Goal: Information Seeking & Learning: Find specific page/section

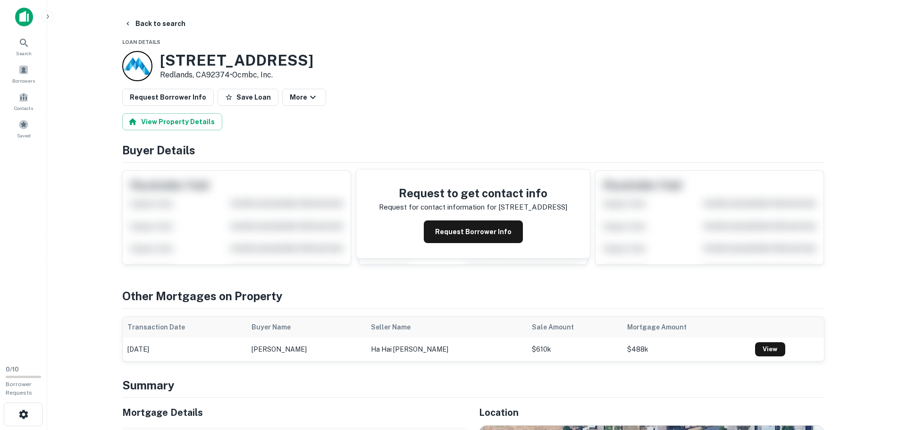
click at [31, 20] on img at bounding box center [24, 17] width 18 height 19
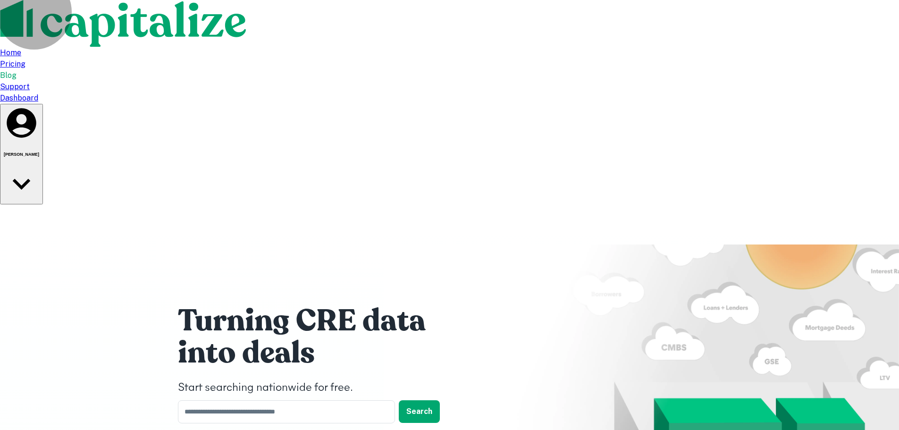
click at [39, 152] on h6 "Josh Bailey" at bounding box center [21, 154] width 35 height 5
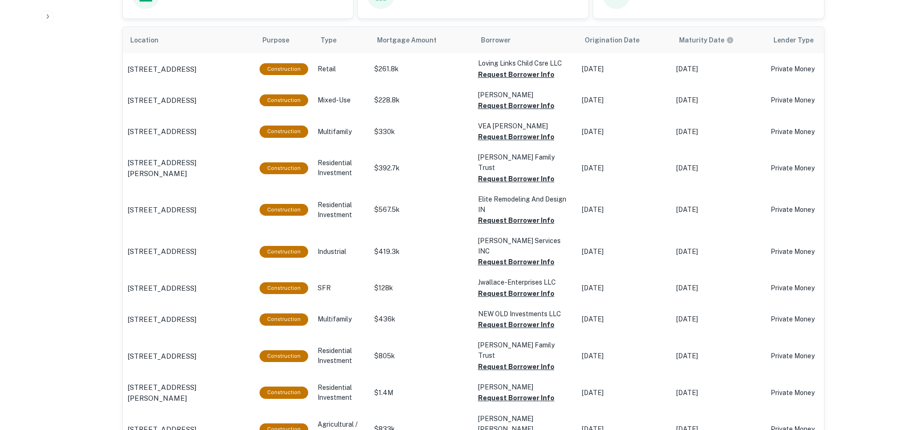
scroll to position [519, 0]
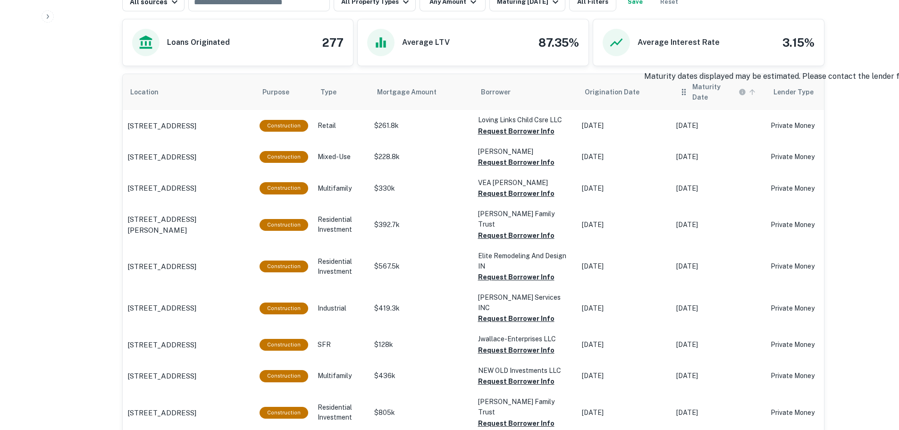
click at [709, 82] on h6 "Maturity Date" at bounding box center [714, 92] width 44 height 21
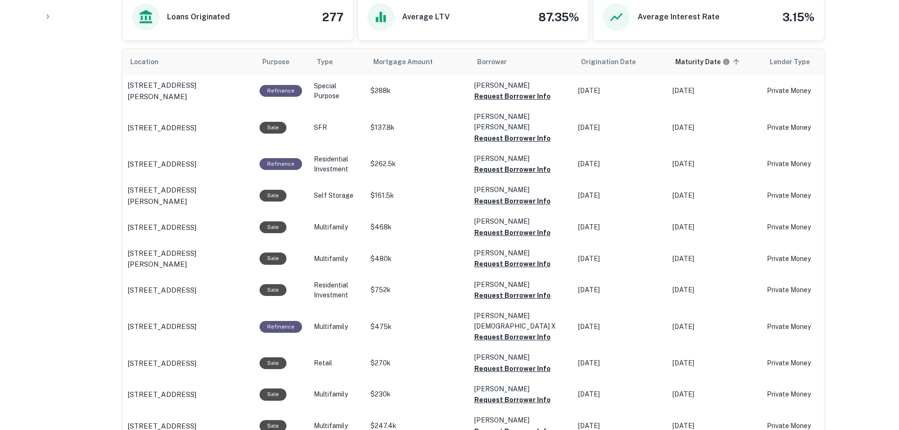
scroll to position [544, 0]
click at [196, 222] on p "[STREET_ADDRESS]" at bounding box center [161, 227] width 69 height 11
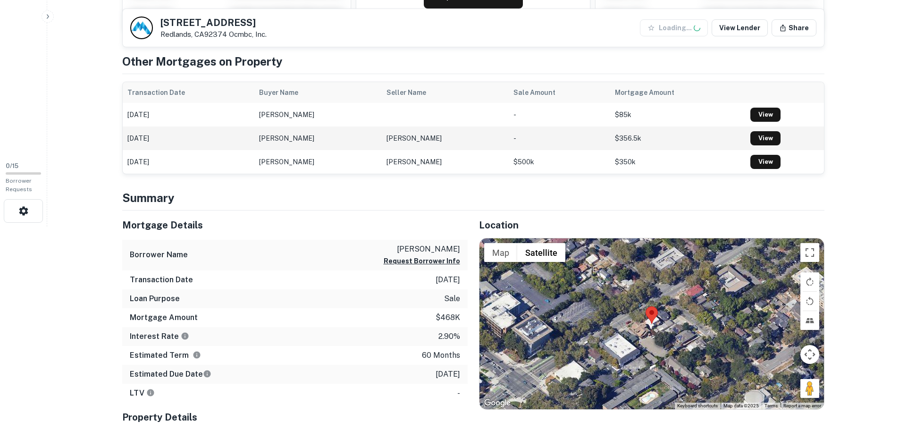
scroll to position [236, 0]
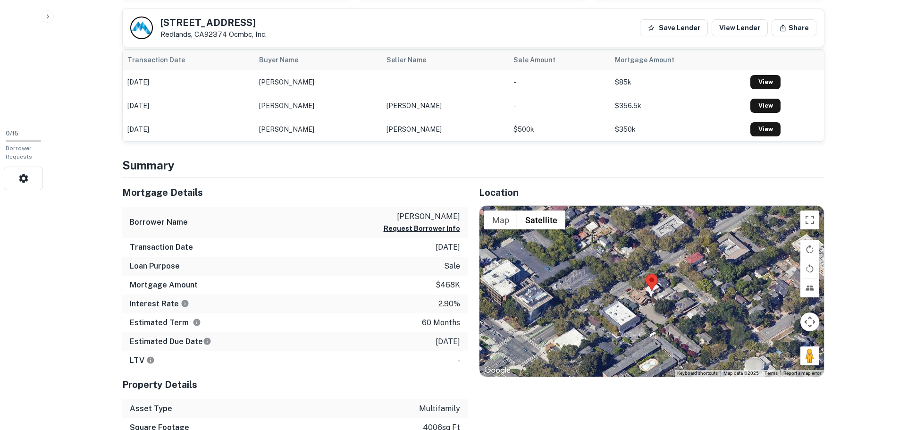
click at [657, 302] on div at bounding box center [651, 291] width 344 height 171
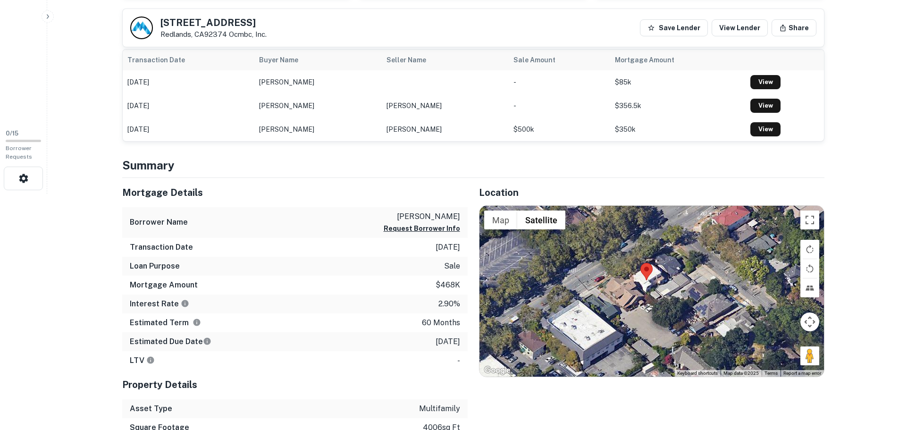
click at [652, 296] on div at bounding box center [651, 291] width 344 height 171
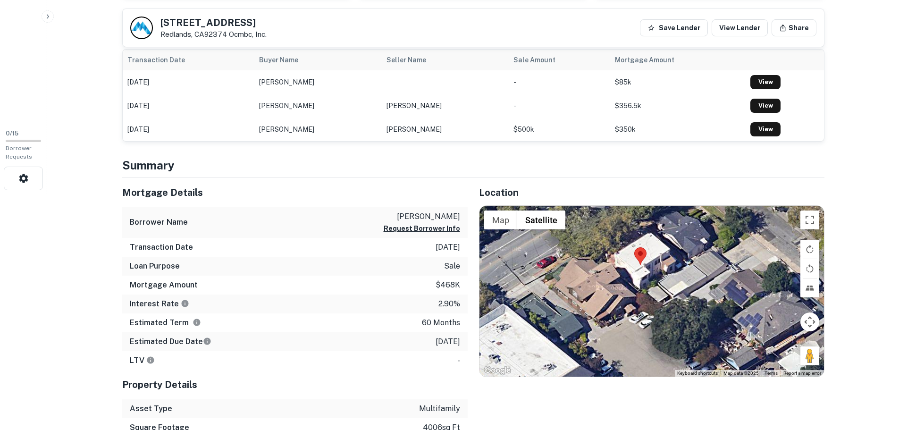
click at [652, 284] on div at bounding box center [651, 291] width 344 height 171
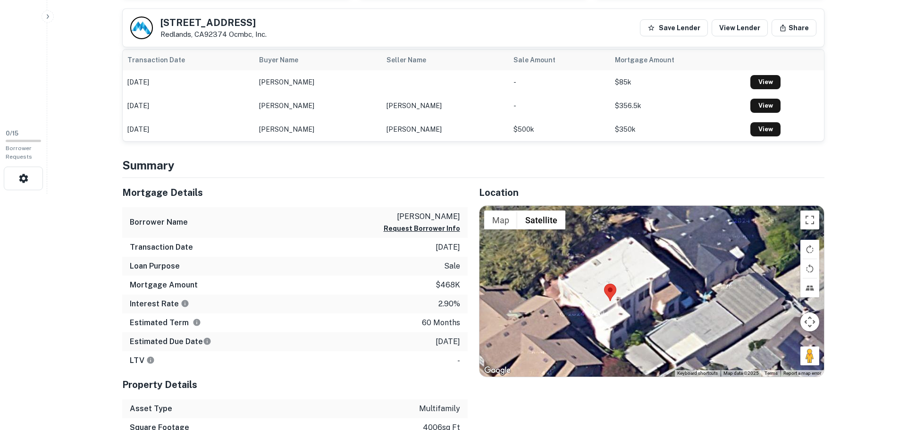
drag, startPoint x: 711, startPoint y: 307, endPoint x: 692, endPoint y: 364, distance: 60.7
click at [692, 364] on div at bounding box center [651, 291] width 344 height 171
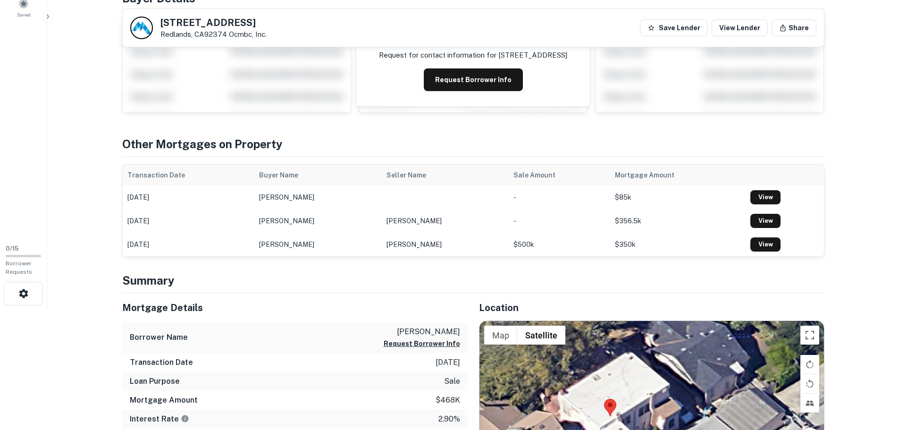
scroll to position [309, 0]
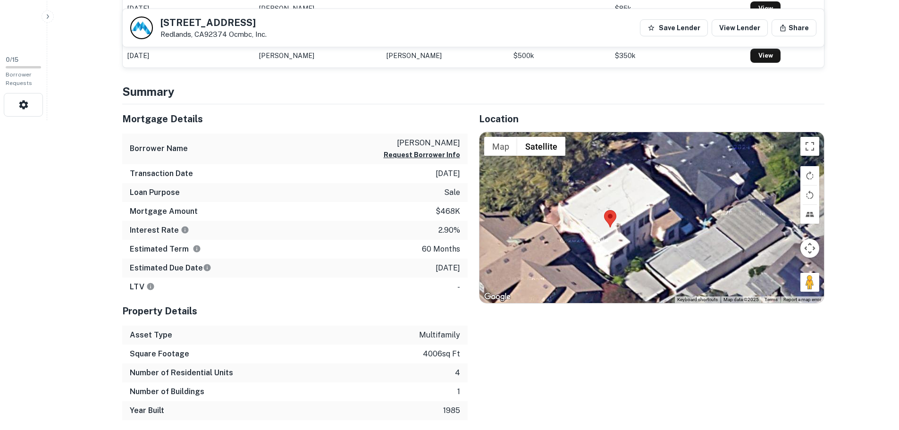
click at [806, 248] on button "Map camera controls" at bounding box center [809, 248] width 19 height 19
click at [738, 248] on button "Move left" at bounding box center [738, 248] width 19 height 19
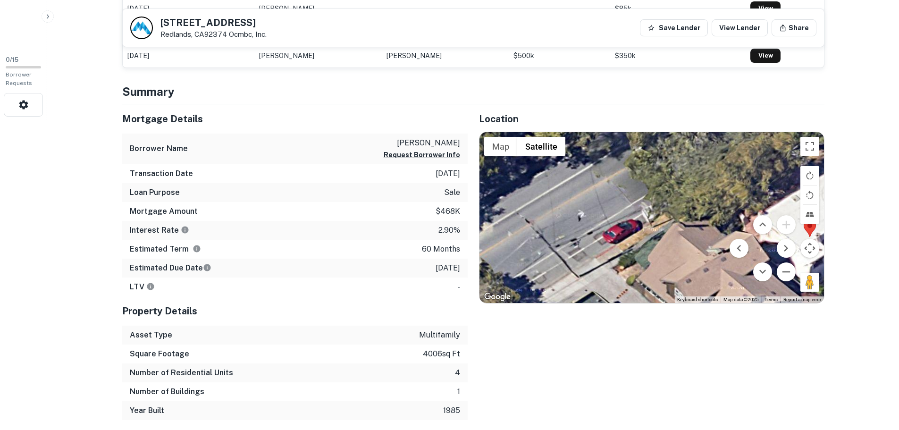
drag, startPoint x: 629, startPoint y: 244, endPoint x: 657, endPoint y: 251, distance: 28.0
click at [658, 252] on div at bounding box center [651, 217] width 344 height 171
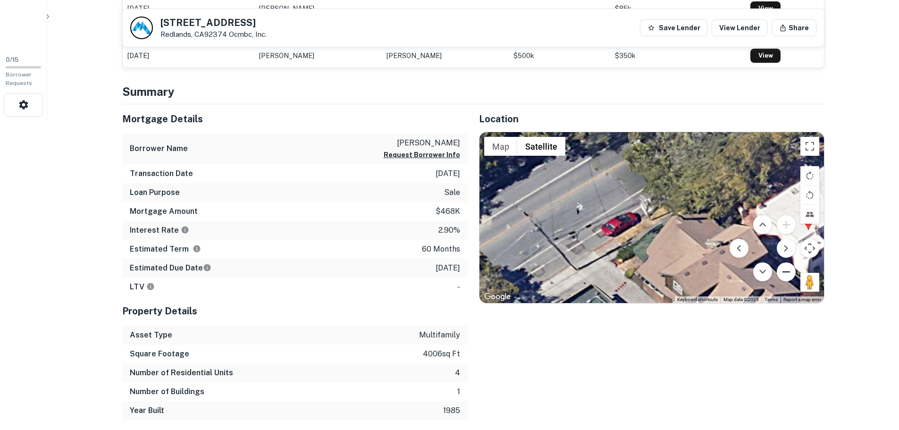
click at [784, 267] on button "Zoom out" at bounding box center [786, 271] width 19 height 19
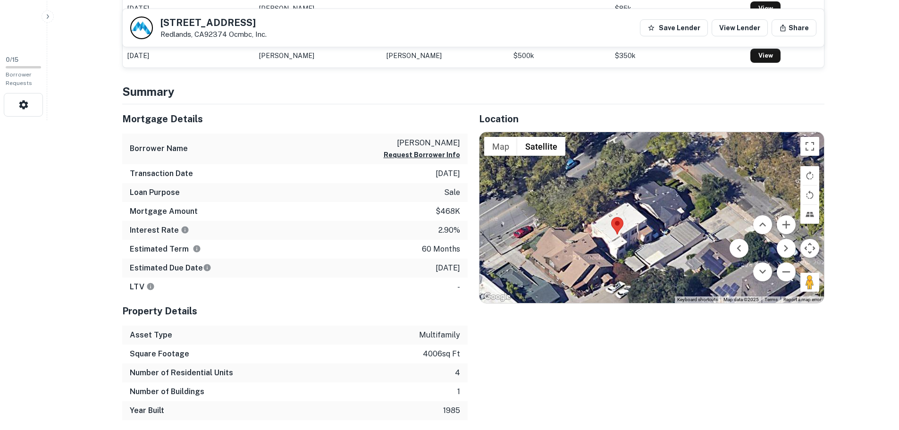
drag, startPoint x: 608, startPoint y: 247, endPoint x: 521, endPoint y: 258, distance: 88.0
click at [521, 258] on div at bounding box center [651, 217] width 344 height 171
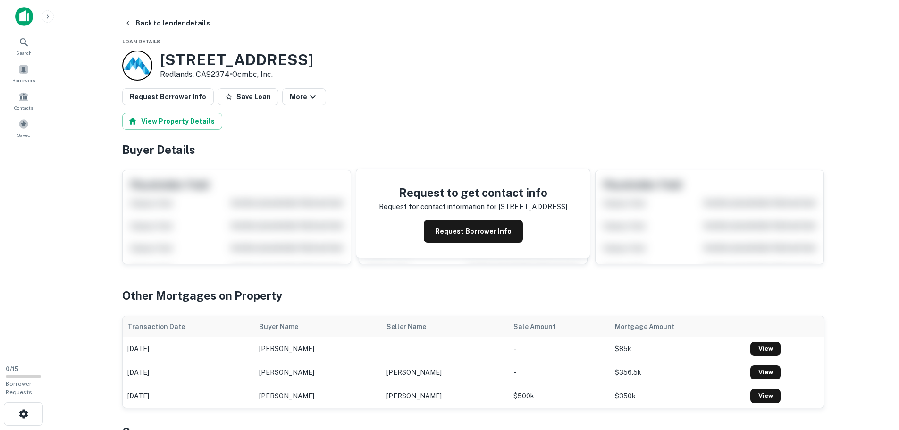
scroll to position [0, 0]
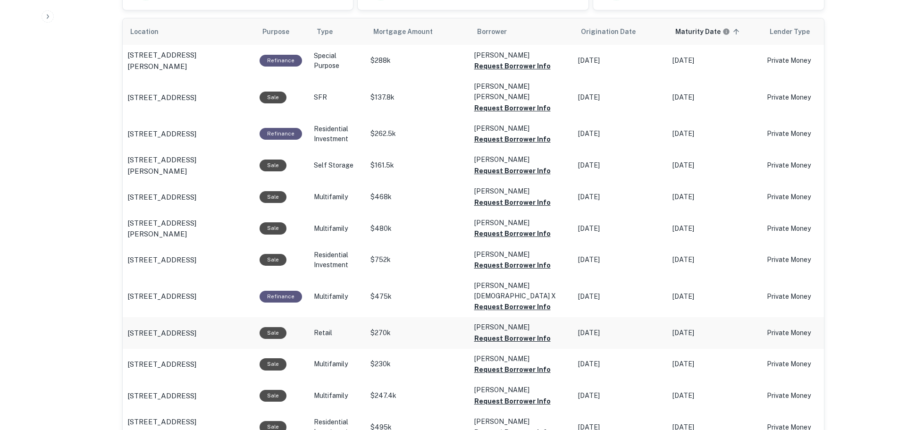
scroll to position [591, 0]
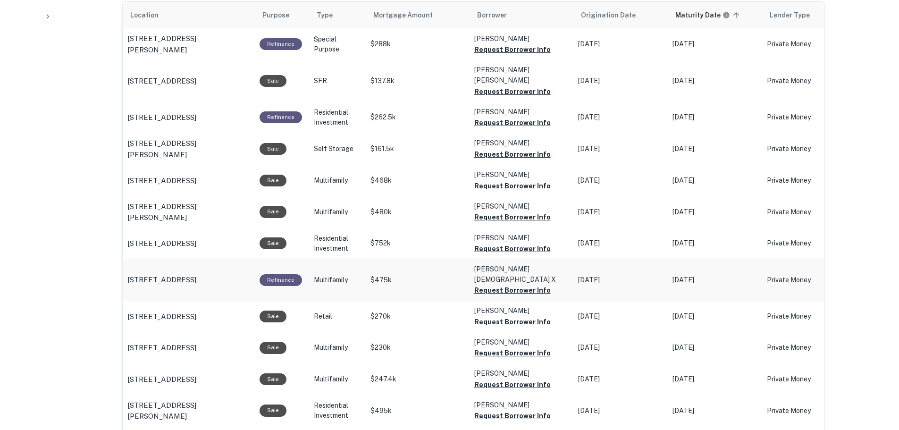
click at [157, 274] on p "[STREET_ADDRESS]" at bounding box center [161, 279] width 69 height 11
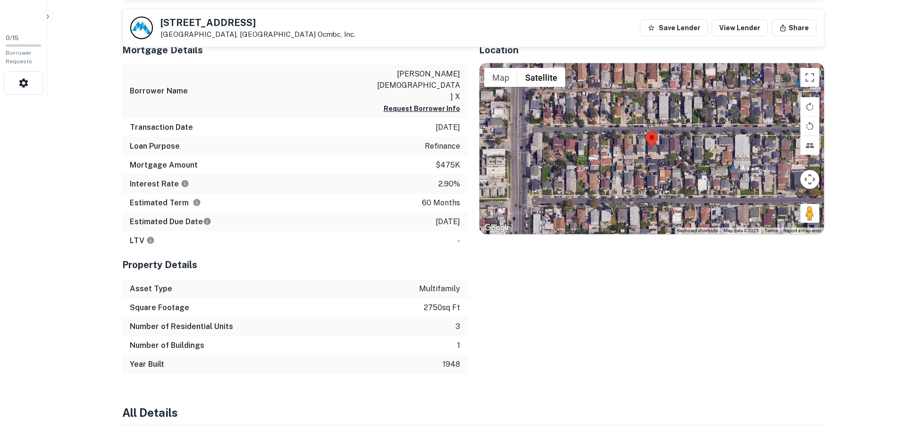
scroll to position [330, 0]
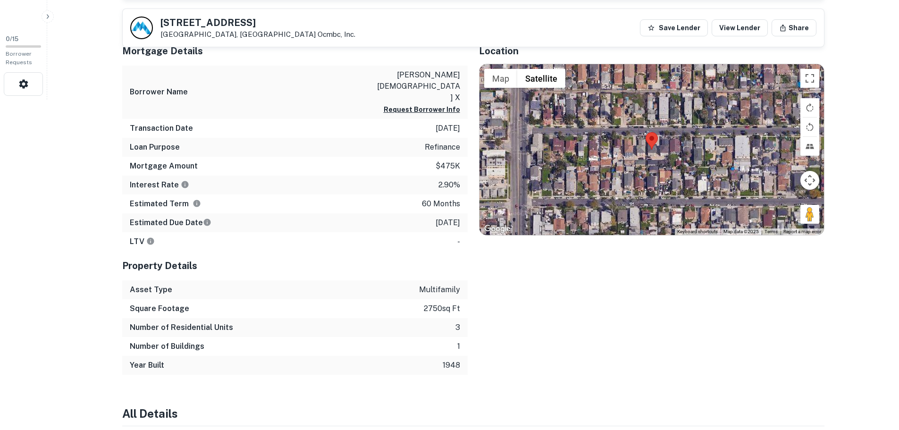
click at [652, 153] on div at bounding box center [651, 149] width 344 height 171
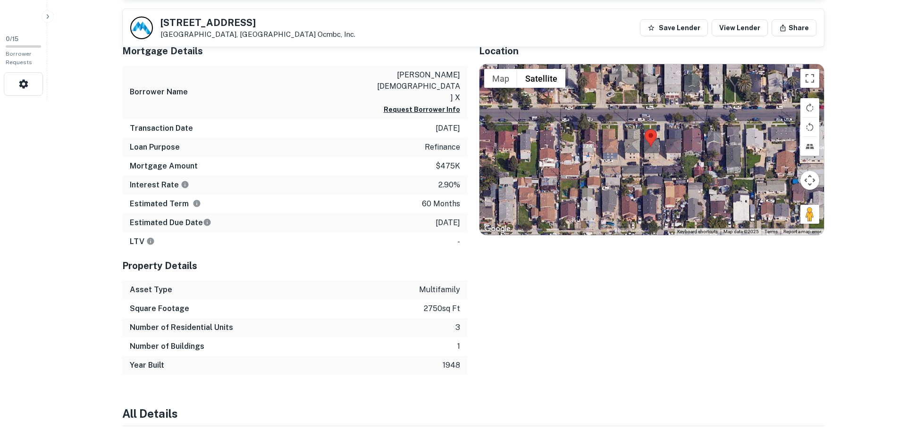
click at [652, 153] on div at bounding box center [651, 149] width 344 height 171
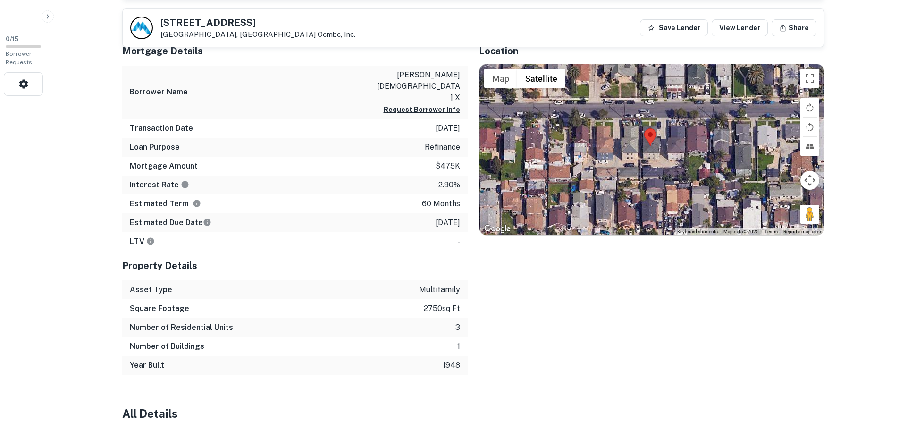
click at [652, 153] on div at bounding box center [651, 149] width 344 height 171
click at [657, 160] on div at bounding box center [651, 149] width 344 height 171
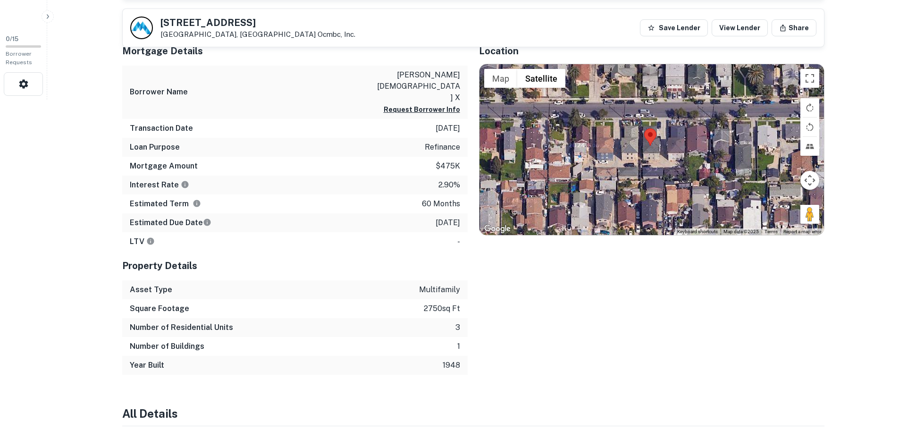
click at [657, 160] on div at bounding box center [651, 149] width 344 height 171
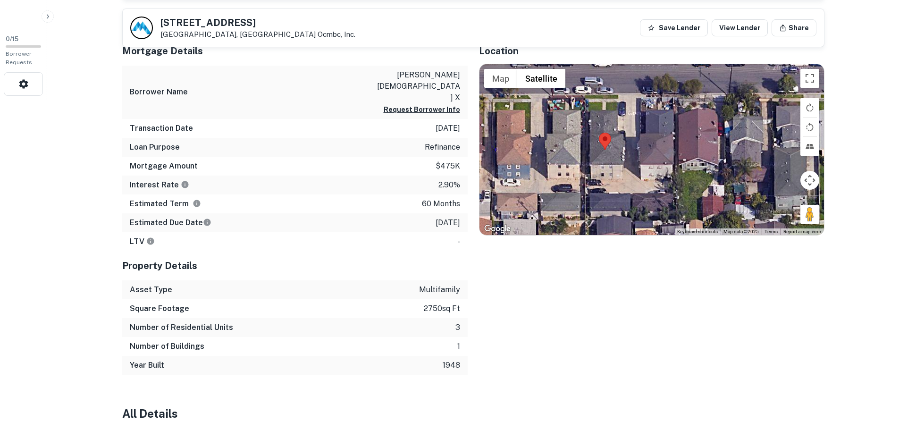
drag, startPoint x: 654, startPoint y: 166, endPoint x: 606, endPoint y: 194, distance: 55.7
click at [606, 194] on div at bounding box center [651, 149] width 344 height 171
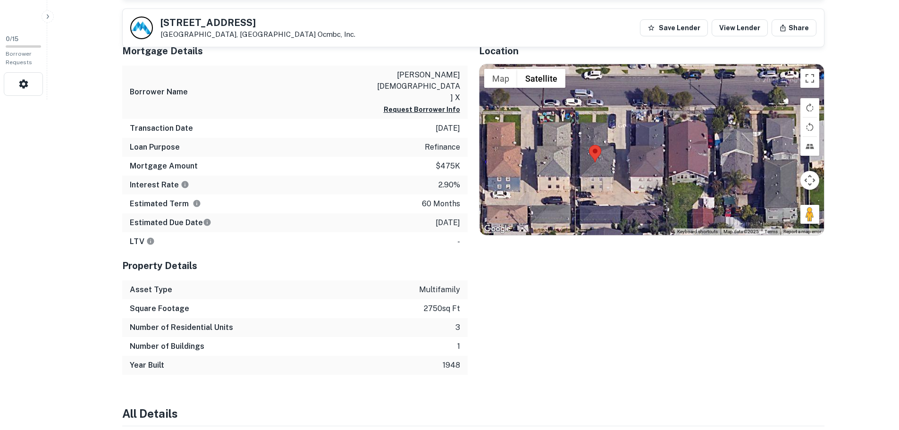
click at [604, 177] on div at bounding box center [651, 149] width 344 height 171
